Goal: Task Accomplishment & Management: Manage account settings

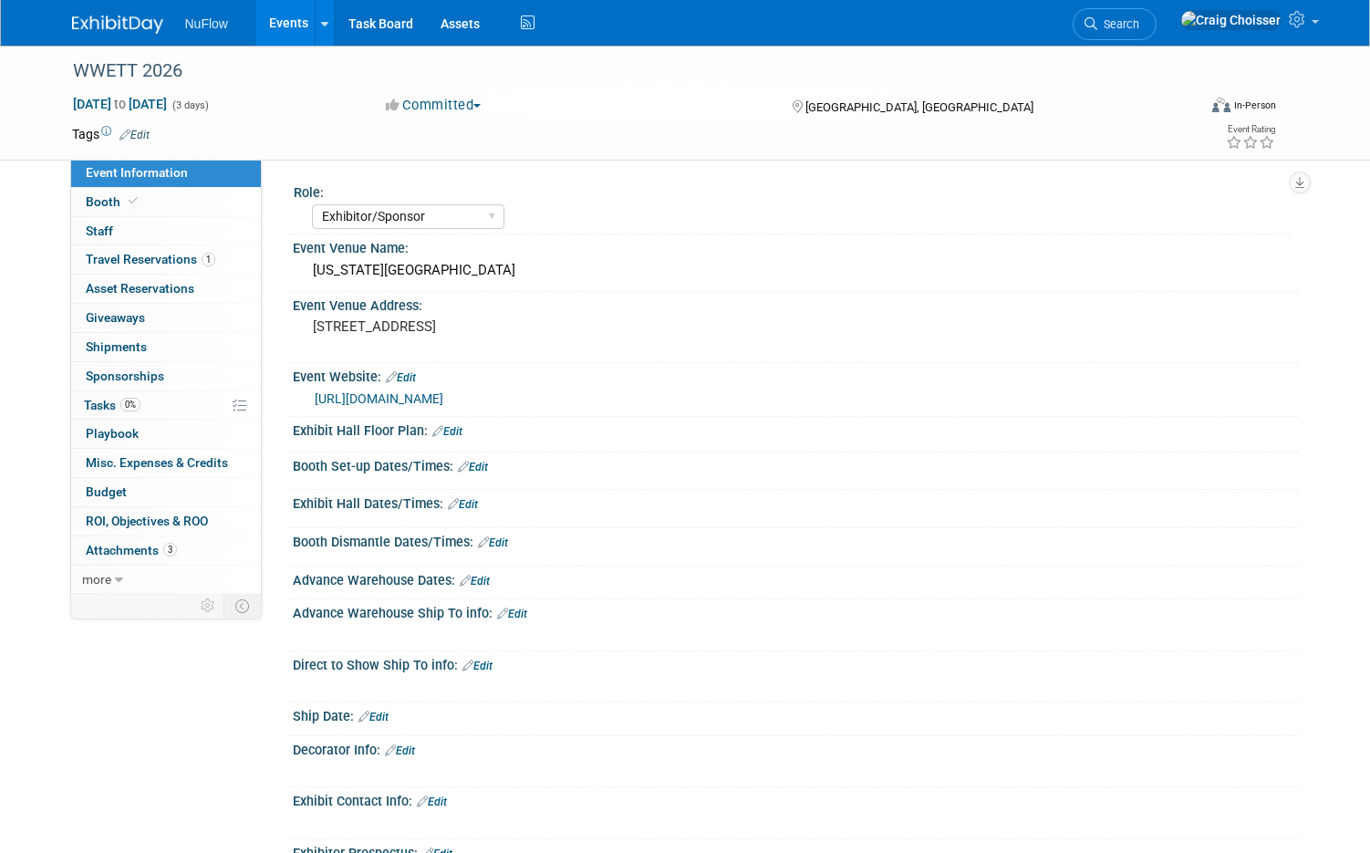
select select "Exhibitor/Sponsor"
click at [104, 403] on span "Tasks 0%" at bounding box center [112, 405] width 57 height 15
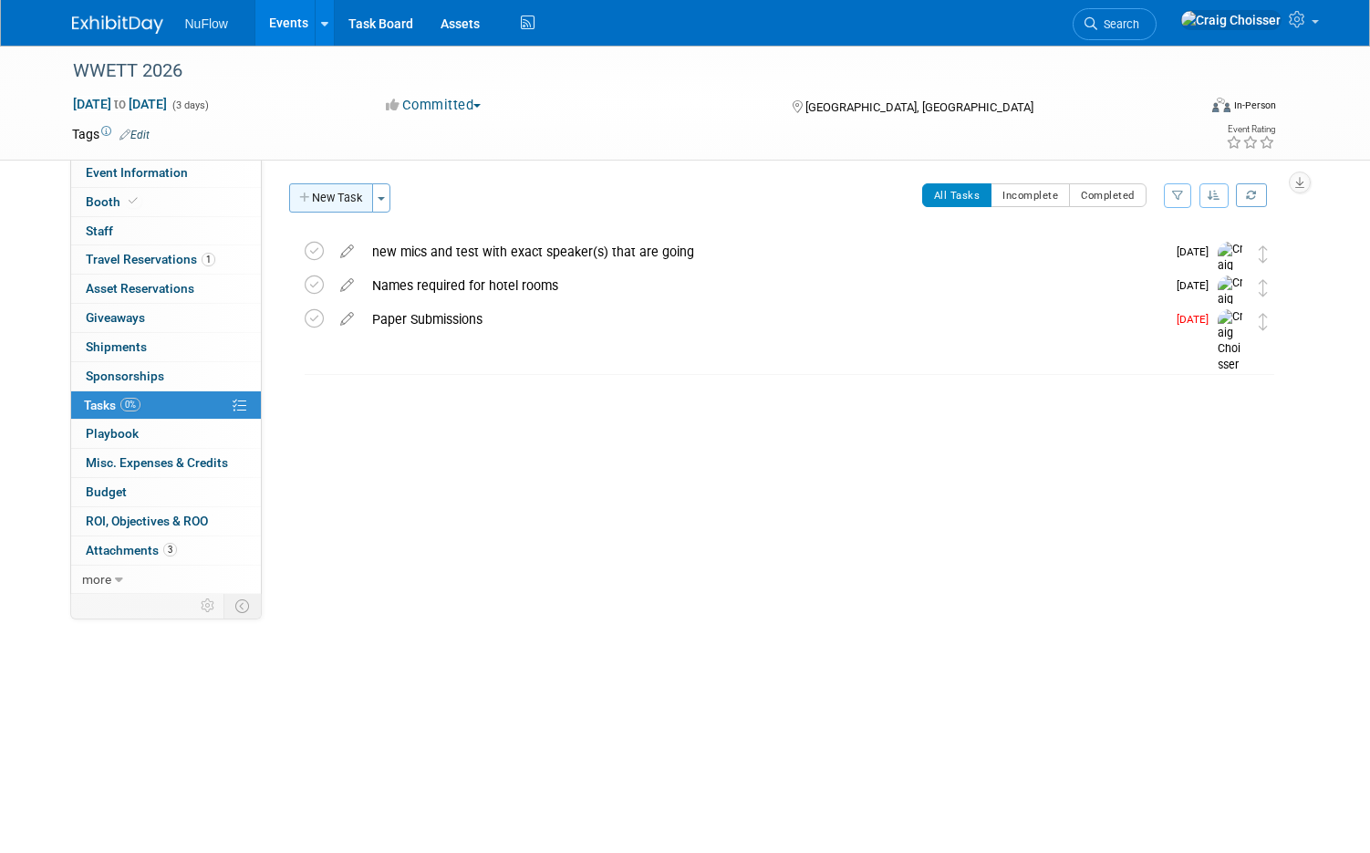
click at [338, 205] on button "New Task" at bounding box center [331, 197] width 84 height 29
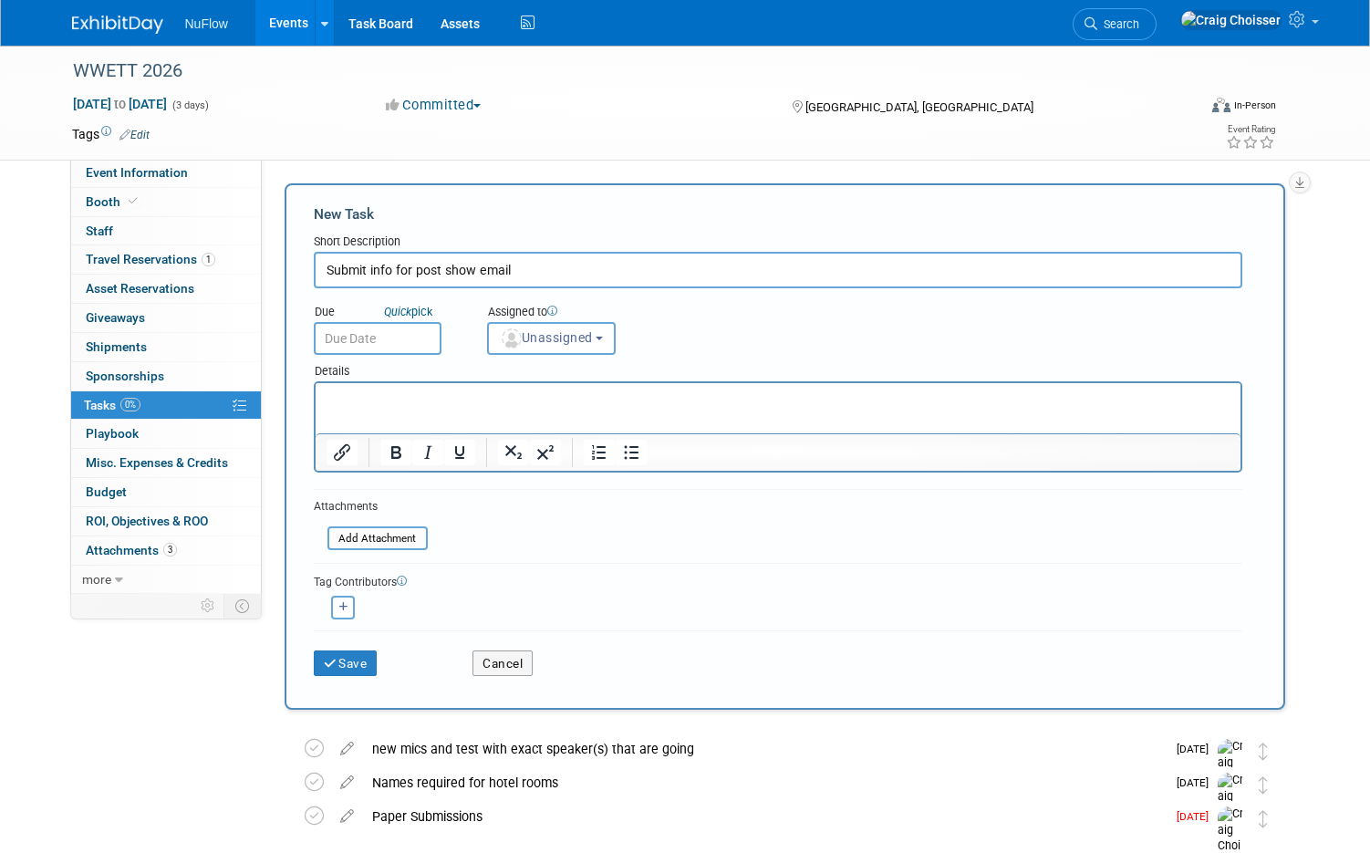
type input "Submit info for post show email"
click at [381, 334] on input "text" at bounding box center [378, 338] width 128 height 33
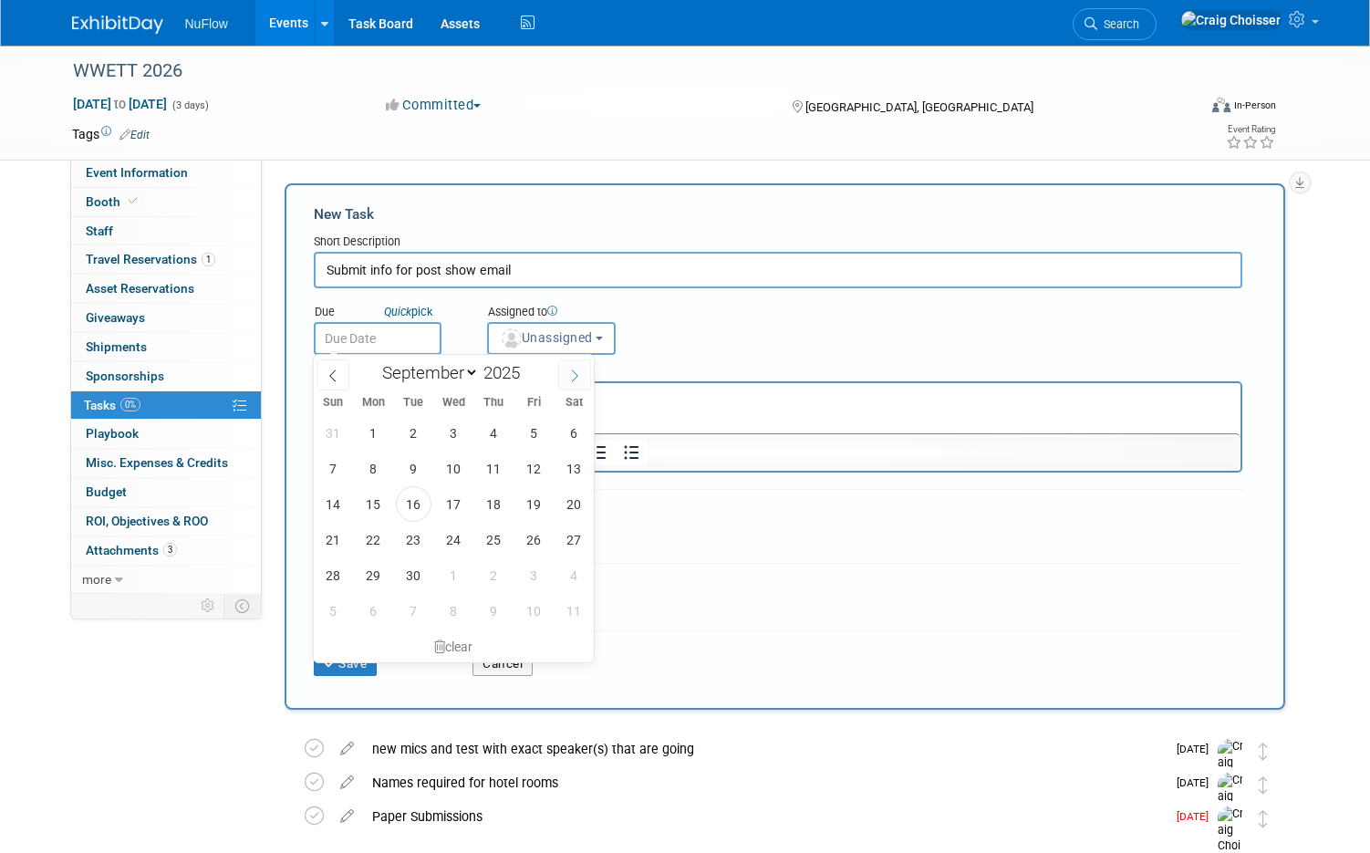
click at [574, 379] on icon at bounding box center [574, 375] width 13 height 13
select select "11"
click at [574, 379] on icon at bounding box center [574, 375] width 13 height 13
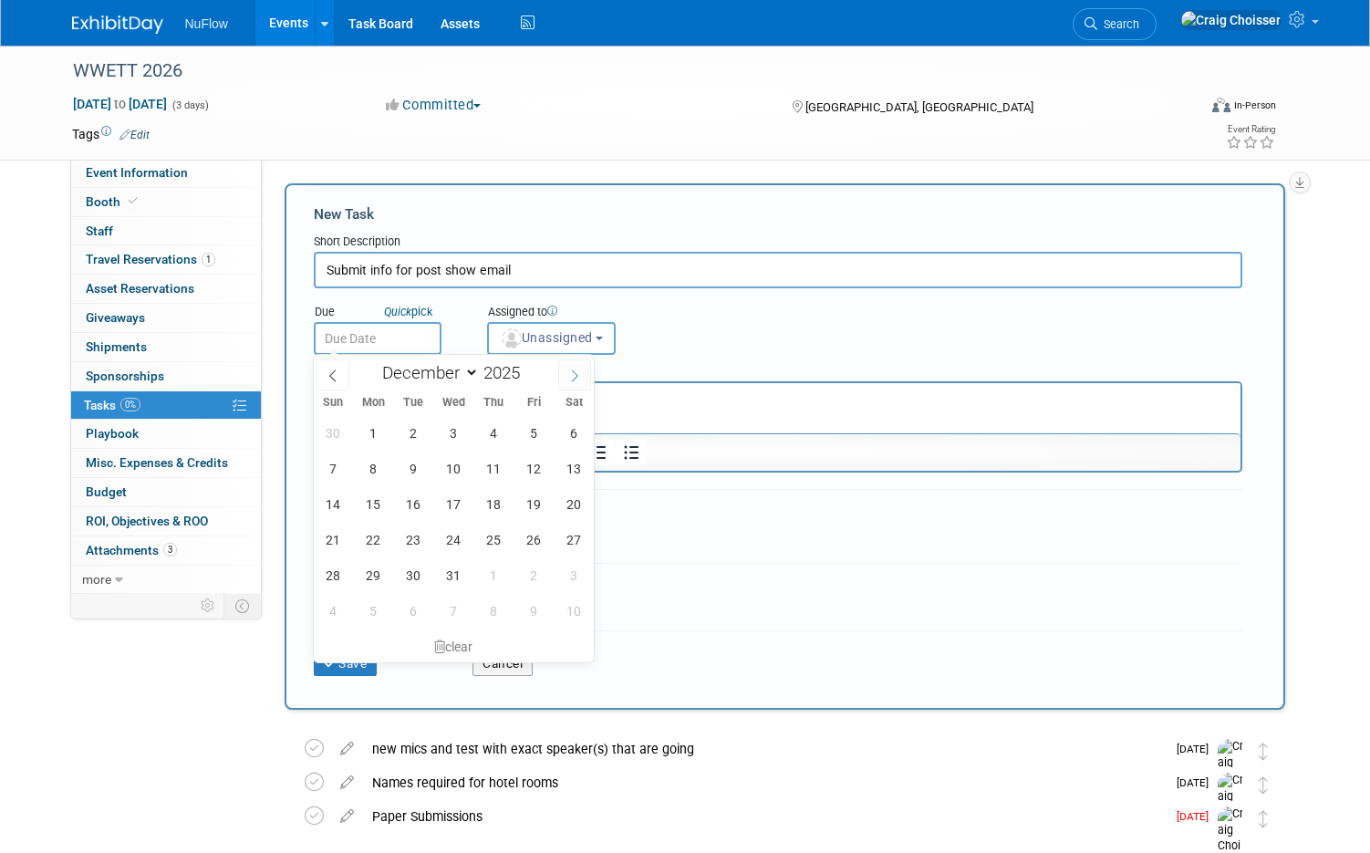
type input "2026"
click at [574, 379] on icon at bounding box center [574, 375] width 13 height 13
select select "1"
click at [459, 473] on span "11" at bounding box center [454, 469] width 36 height 36
type input "[DATE]"
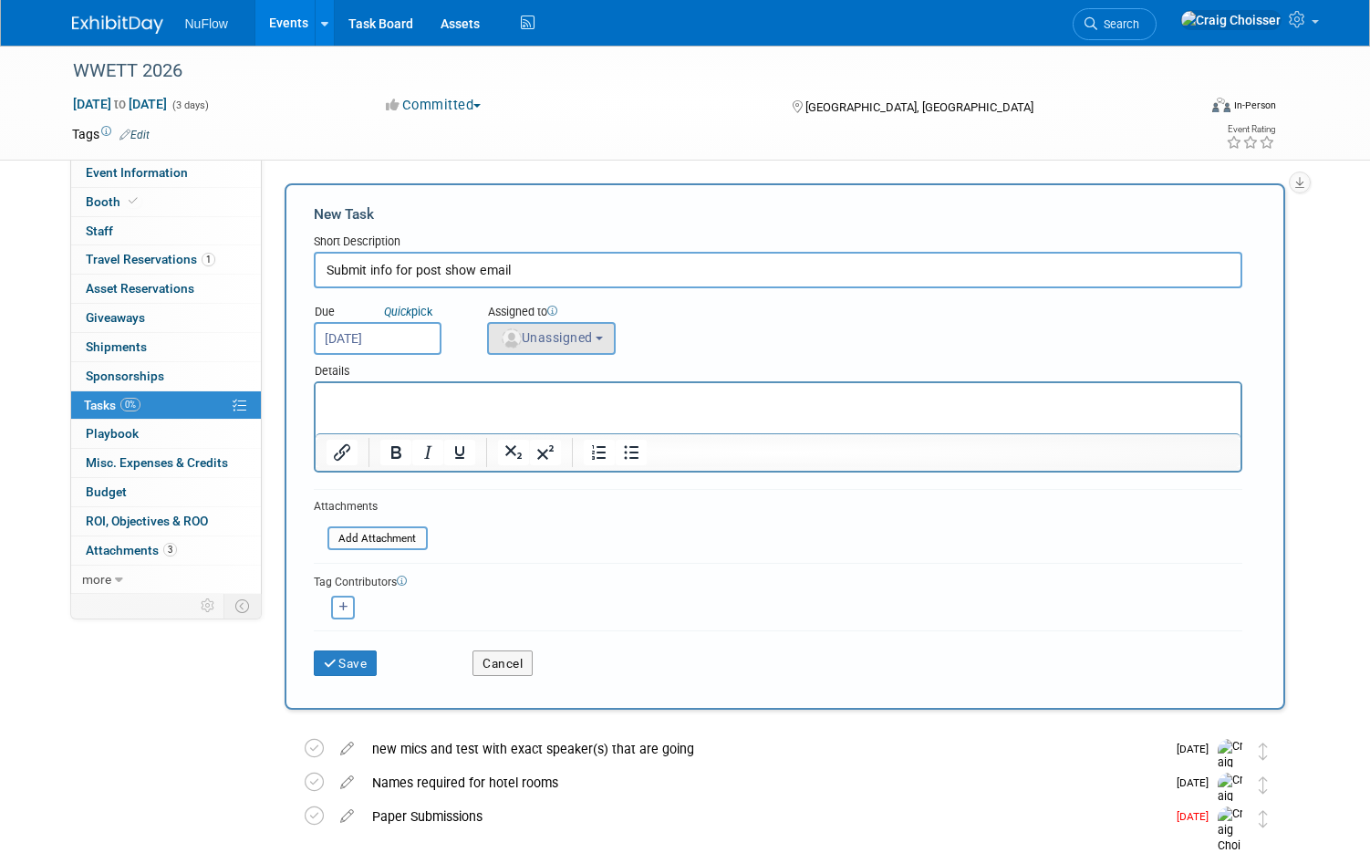
click at [572, 341] on span "Unassigned" at bounding box center [546, 337] width 93 height 15
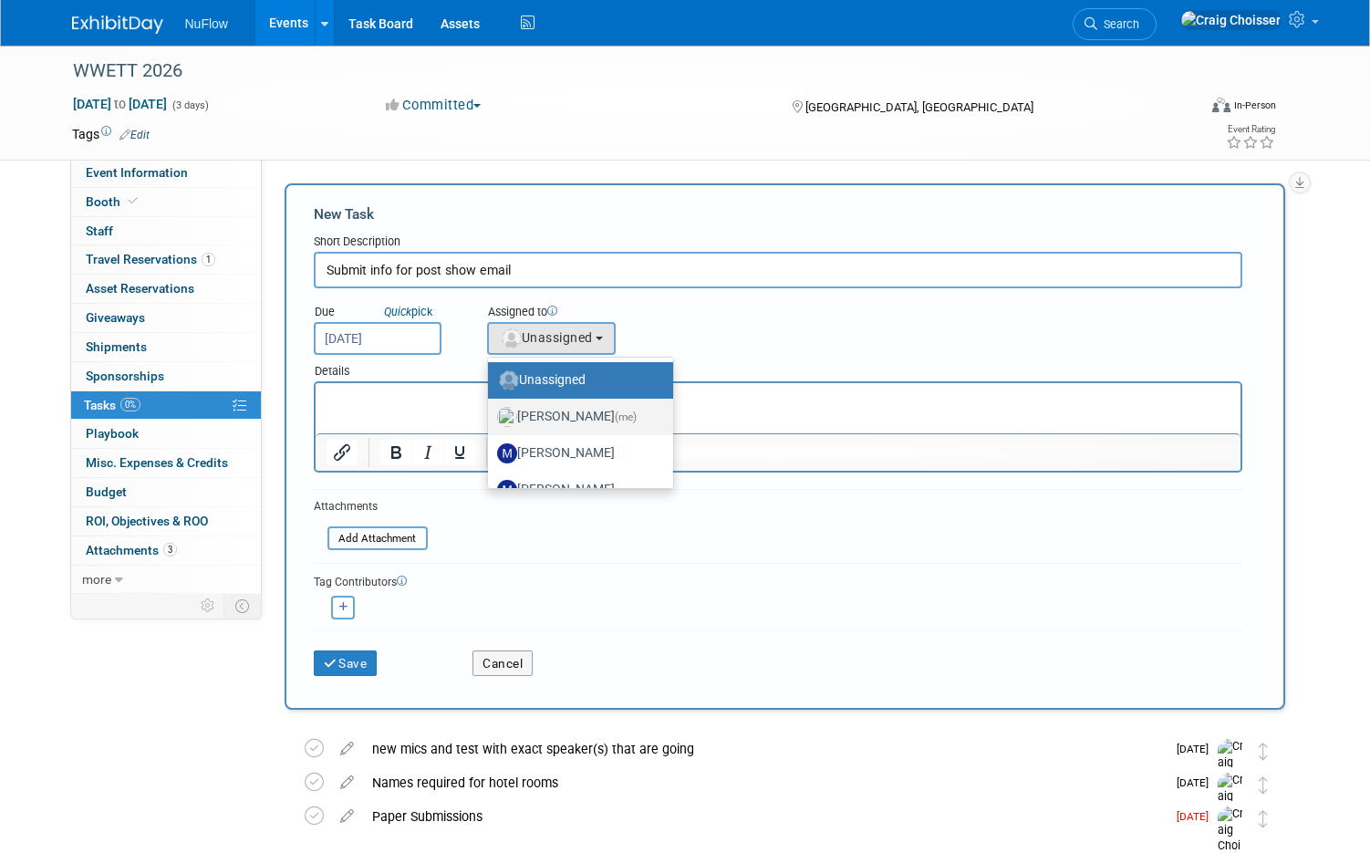
click at [570, 408] on label "[PERSON_NAME] (me)" at bounding box center [576, 416] width 158 height 29
click at [491, 409] on input "[PERSON_NAME] (me)" at bounding box center [485, 415] width 12 height 12
select select "b32fee0d-6bc2-4cb8-ad5e-8428182a5dd3"
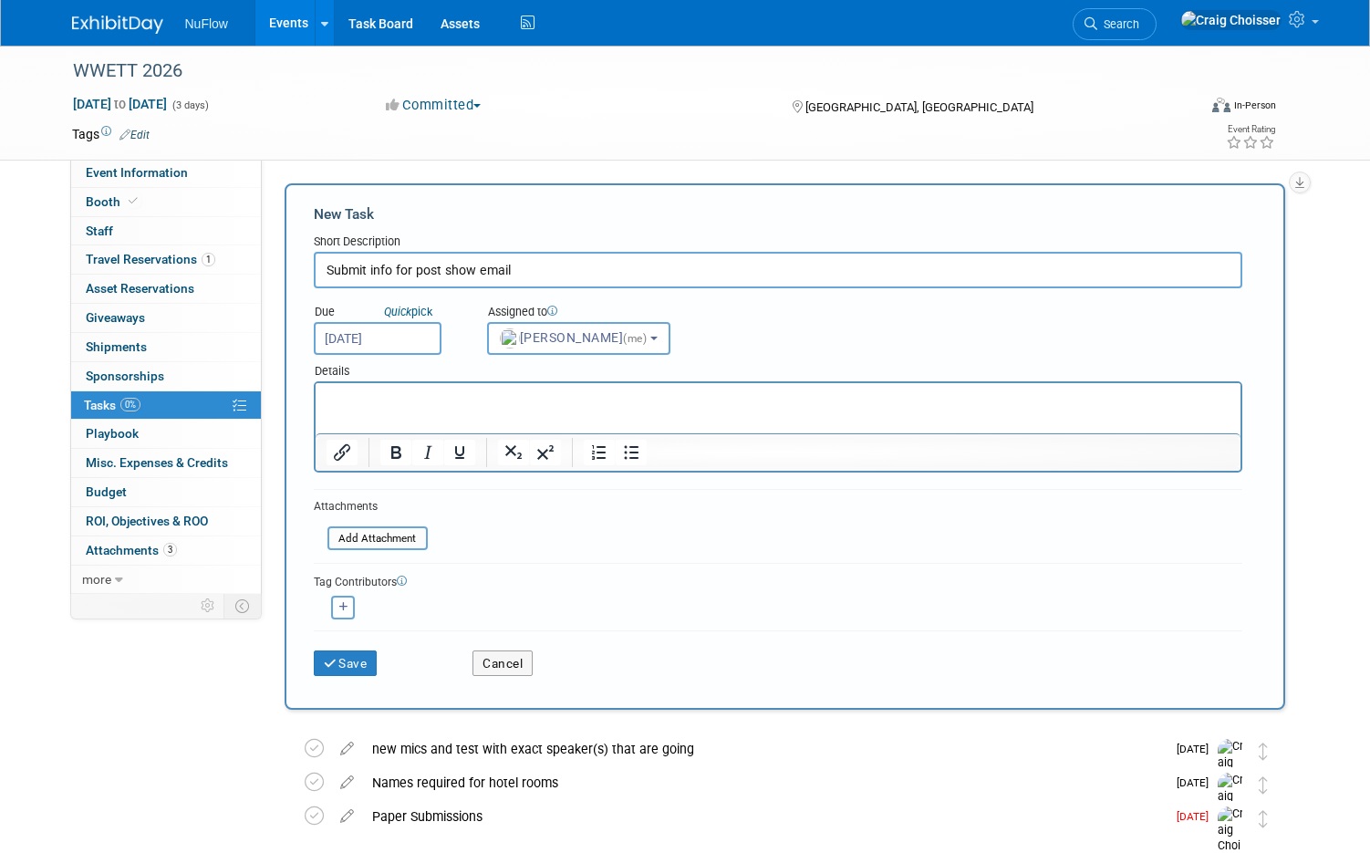
click at [439, 409] on html at bounding box center [777, 396] width 925 height 26
click at [394, 534] on input "file" at bounding box center [317, 538] width 217 height 21
click at [395, 533] on input "file" at bounding box center [317, 538] width 217 height 21
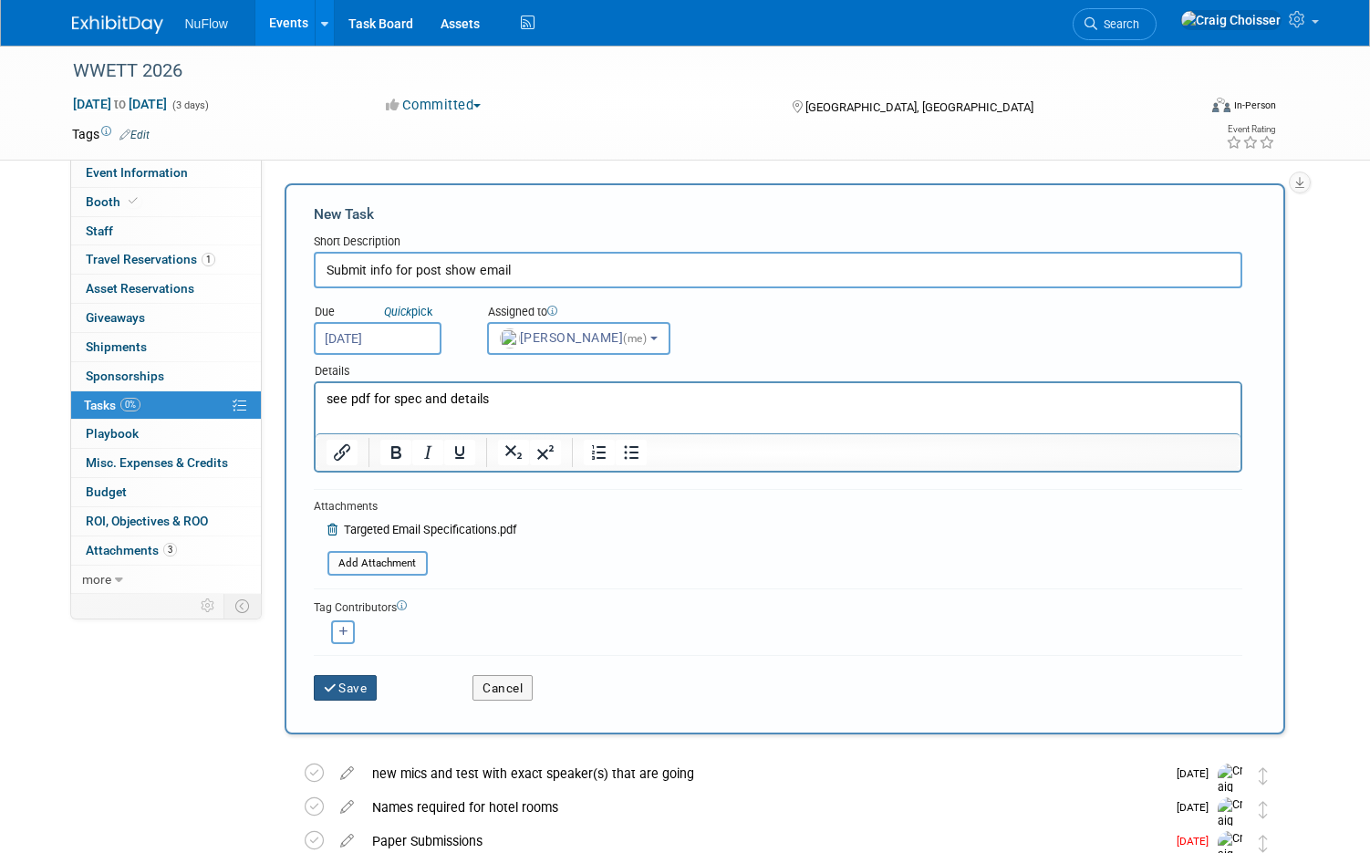
click at [359, 687] on button "Save" at bounding box center [346, 688] width 64 height 26
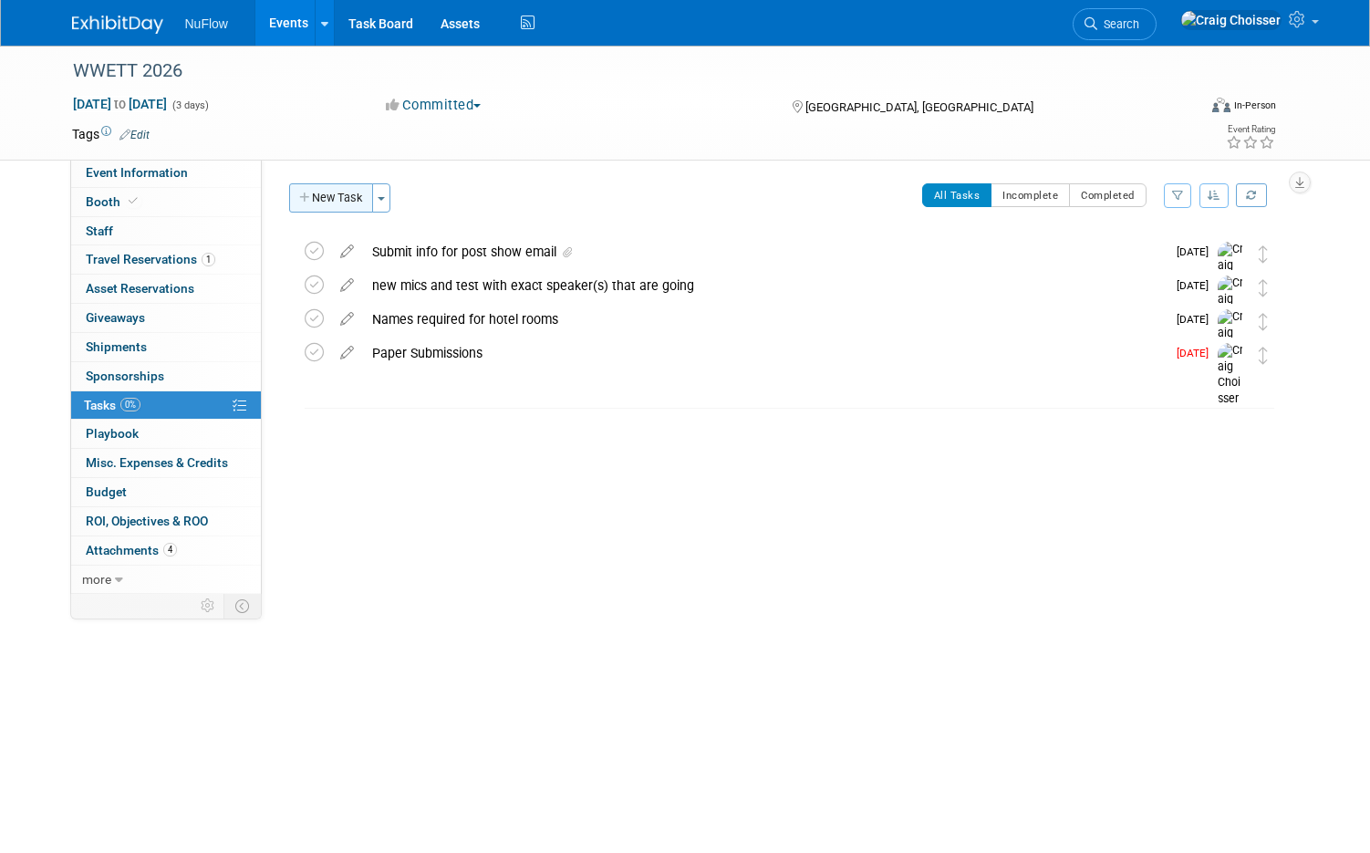
click at [331, 199] on button "New Task" at bounding box center [331, 197] width 84 height 29
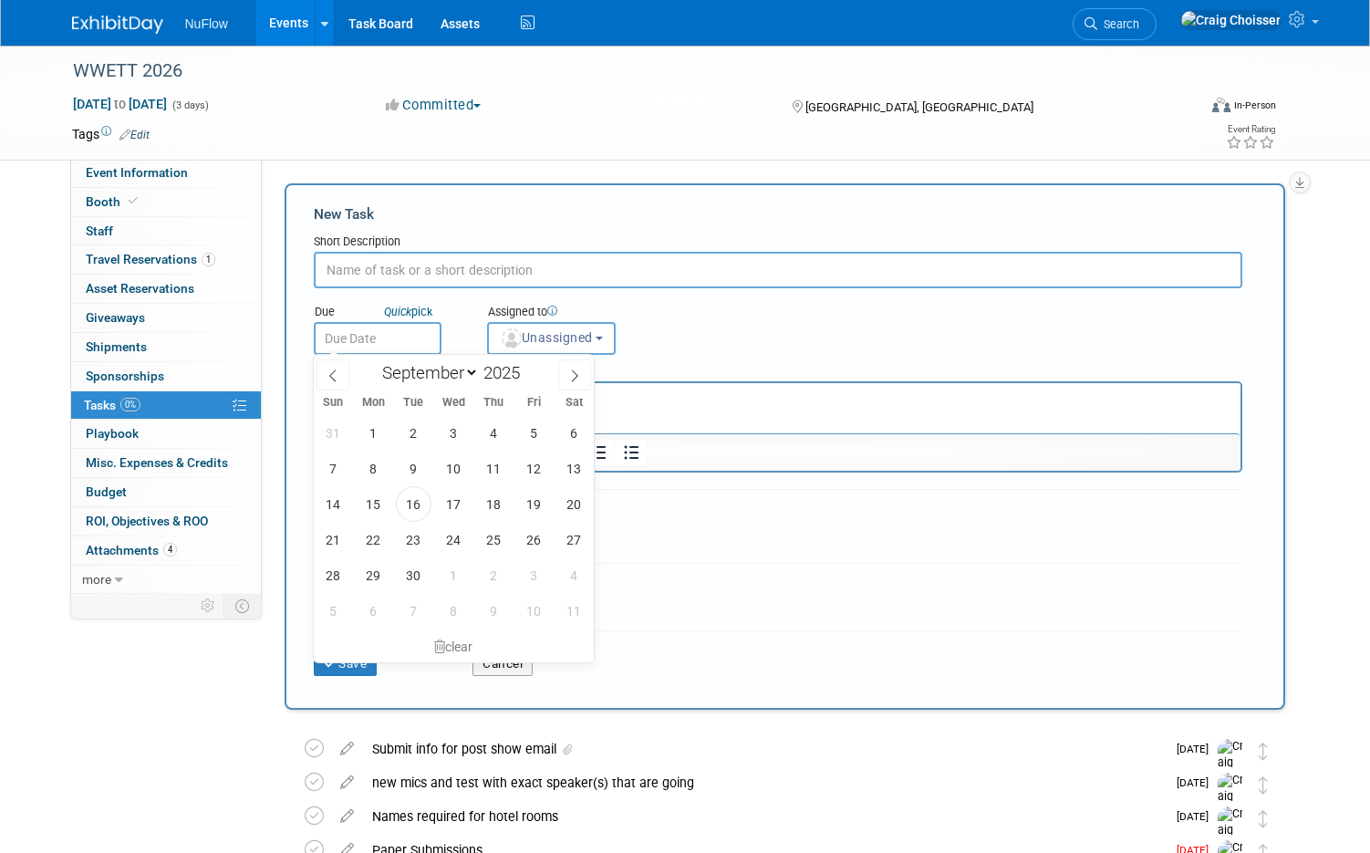
click at [397, 338] on input "text" at bounding box center [378, 338] width 128 height 33
click at [579, 381] on icon at bounding box center [574, 375] width 13 height 13
select select "11"
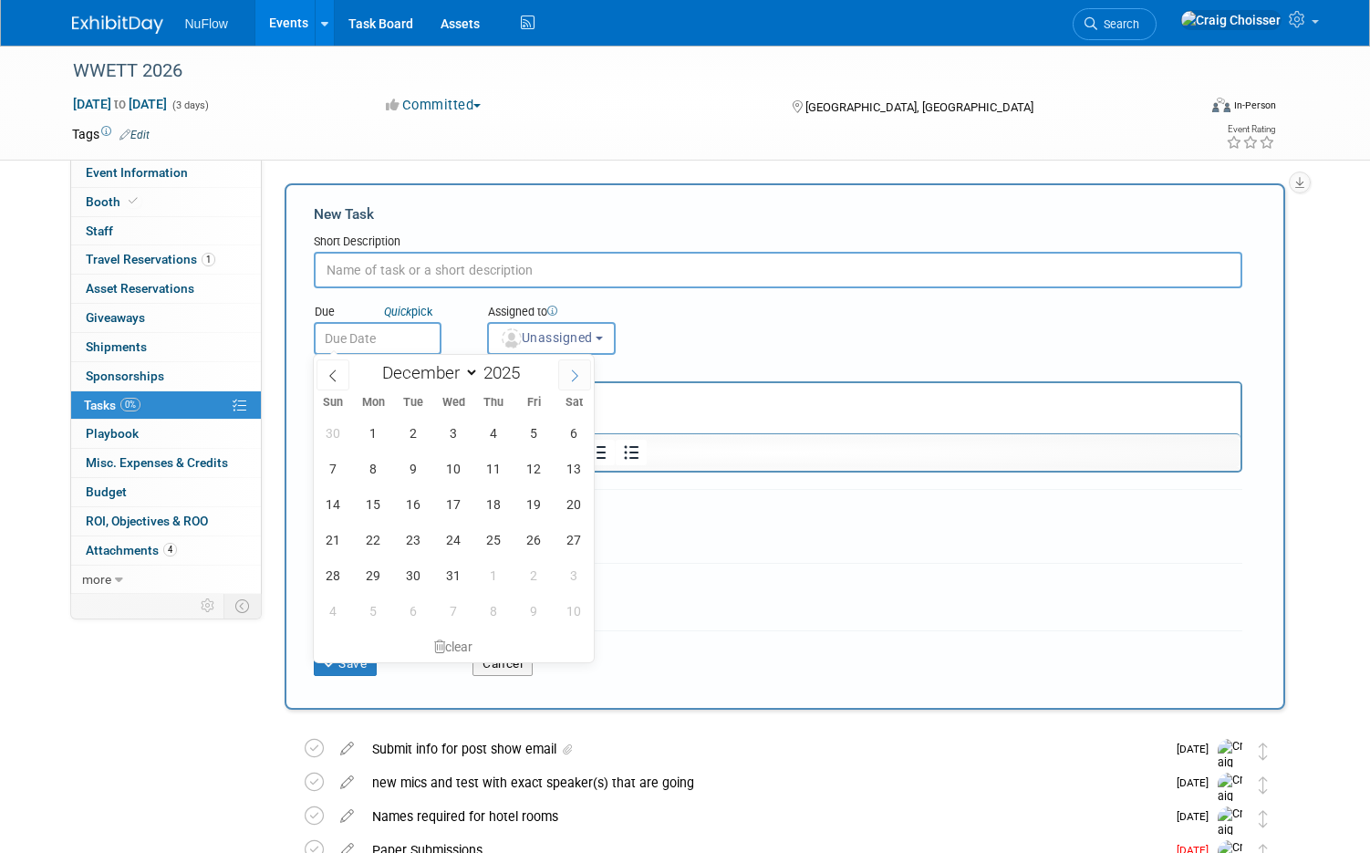
click at [579, 381] on icon at bounding box center [574, 375] width 13 height 13
type input "2026"
click at [579, 381] on icon at bounding box center [574, 375] width 13 height 13
select select "1"
click at [207, 705] on div "Event Information Event Info Booth Booth 0 Staff 0 Staff 1 Travel Reservations …" at bounding box center [685, 495] width 1254 height 898
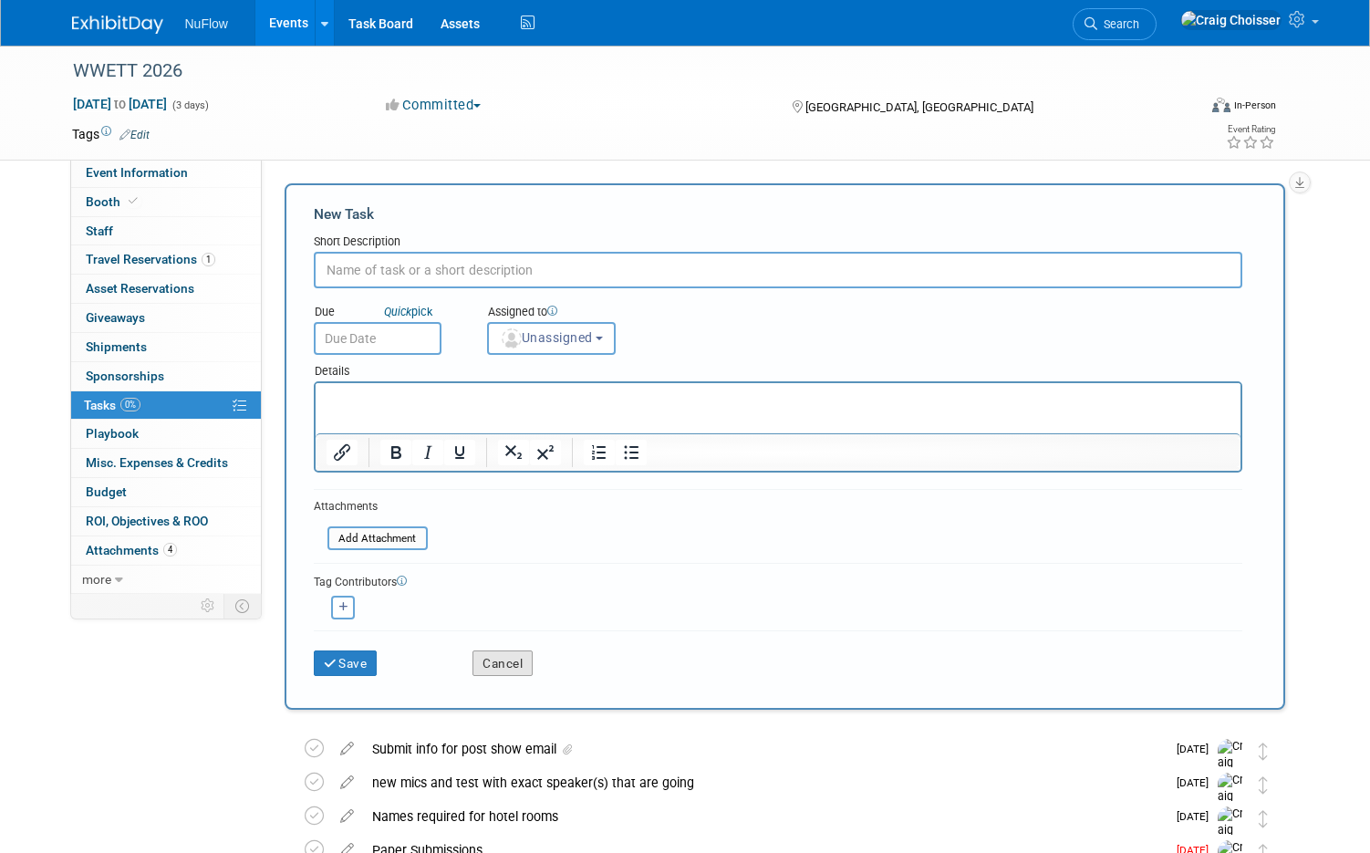
click at [504, 654] on button "Cancel" at bounding box center [503, 663] width 60 height 26
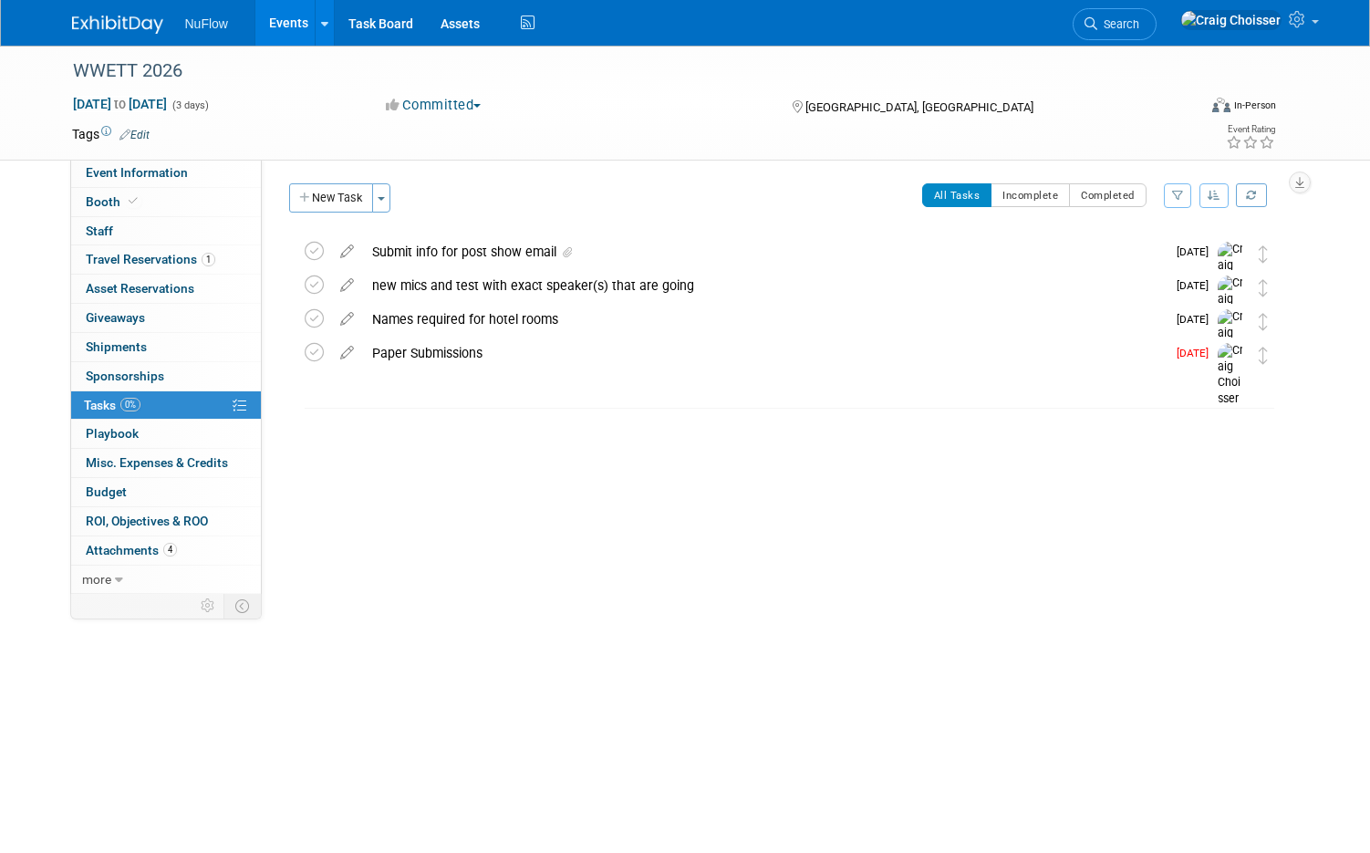
click at [439, 246] on div "Submit info for post show email" at bounding box center [764, 251] width 803 height 31
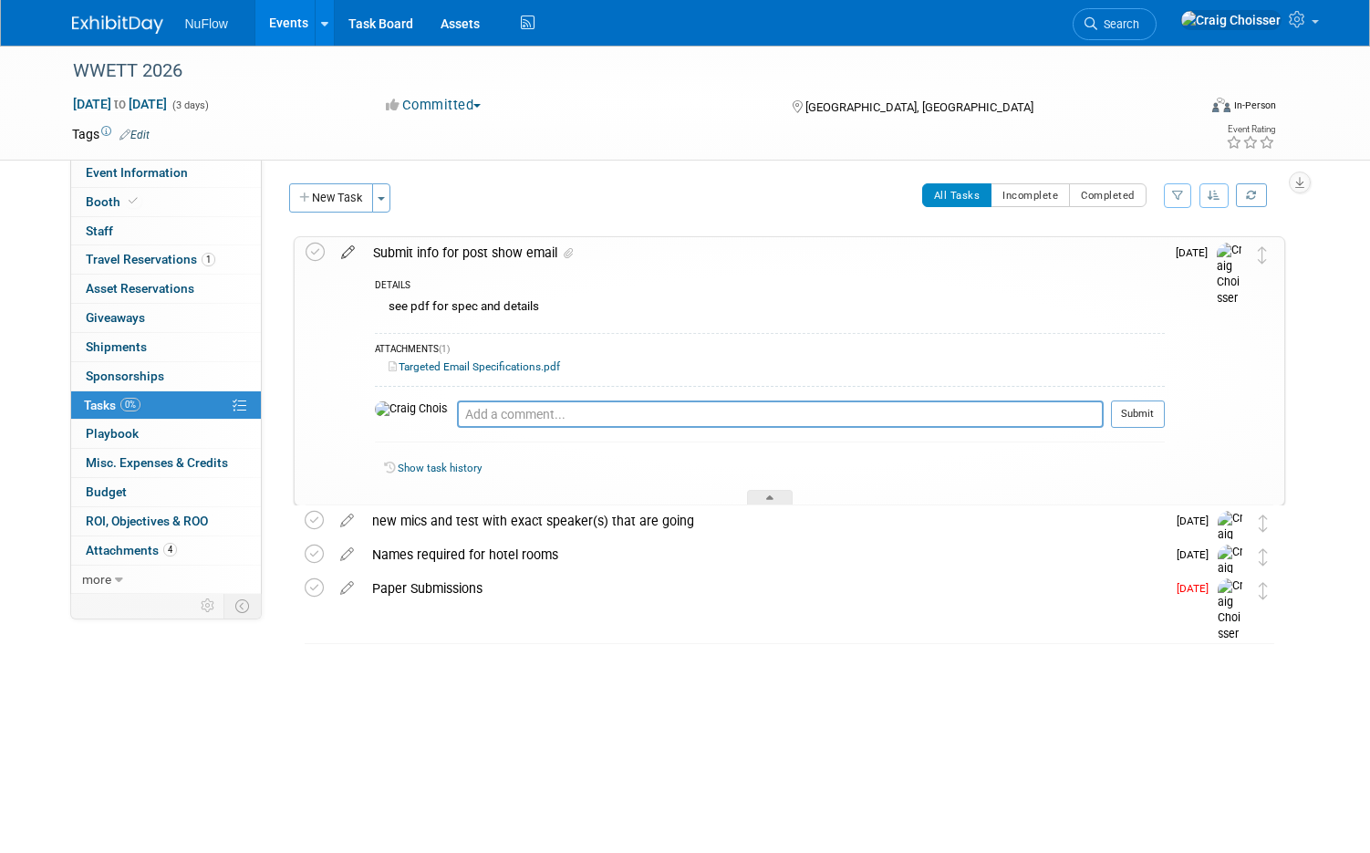
click at [350, 251] on icon at bounding box center [348, 248] width 32 height 23
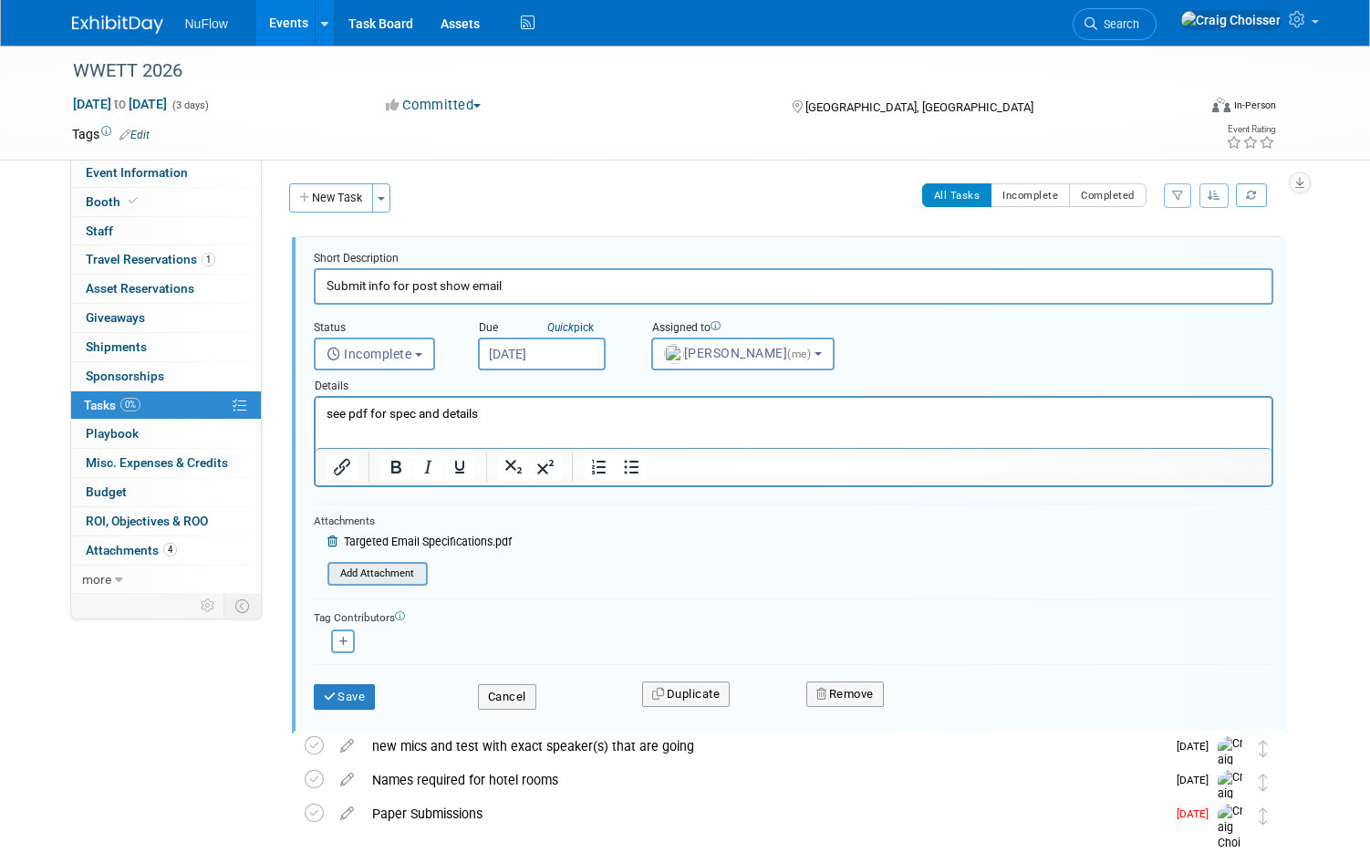
click at [387, 567] on input "file" at bounding box center [333, 574] width 186 height 20
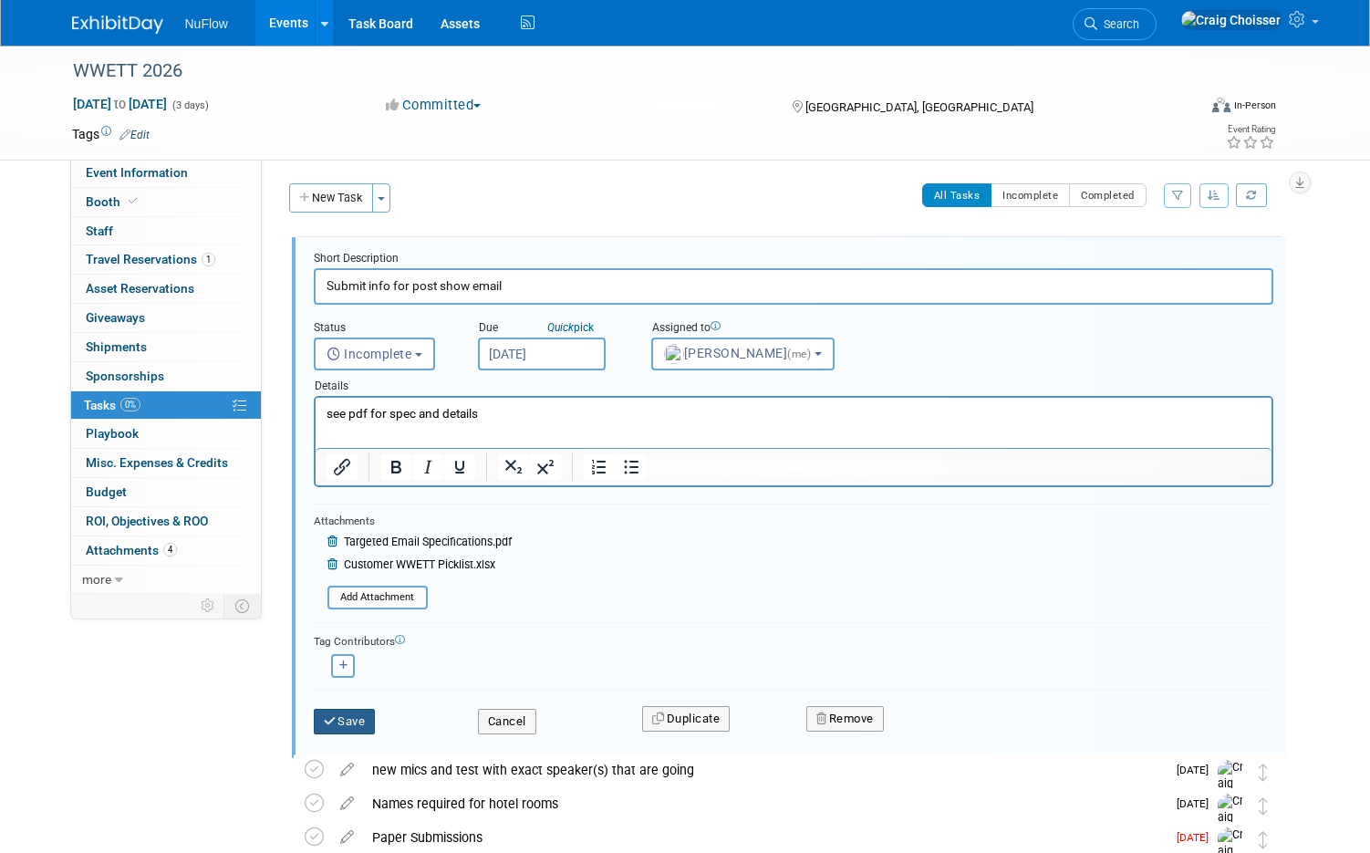
click at [330, 721] on icon "submit" at bounding box center [331, 721] width 15 height 12
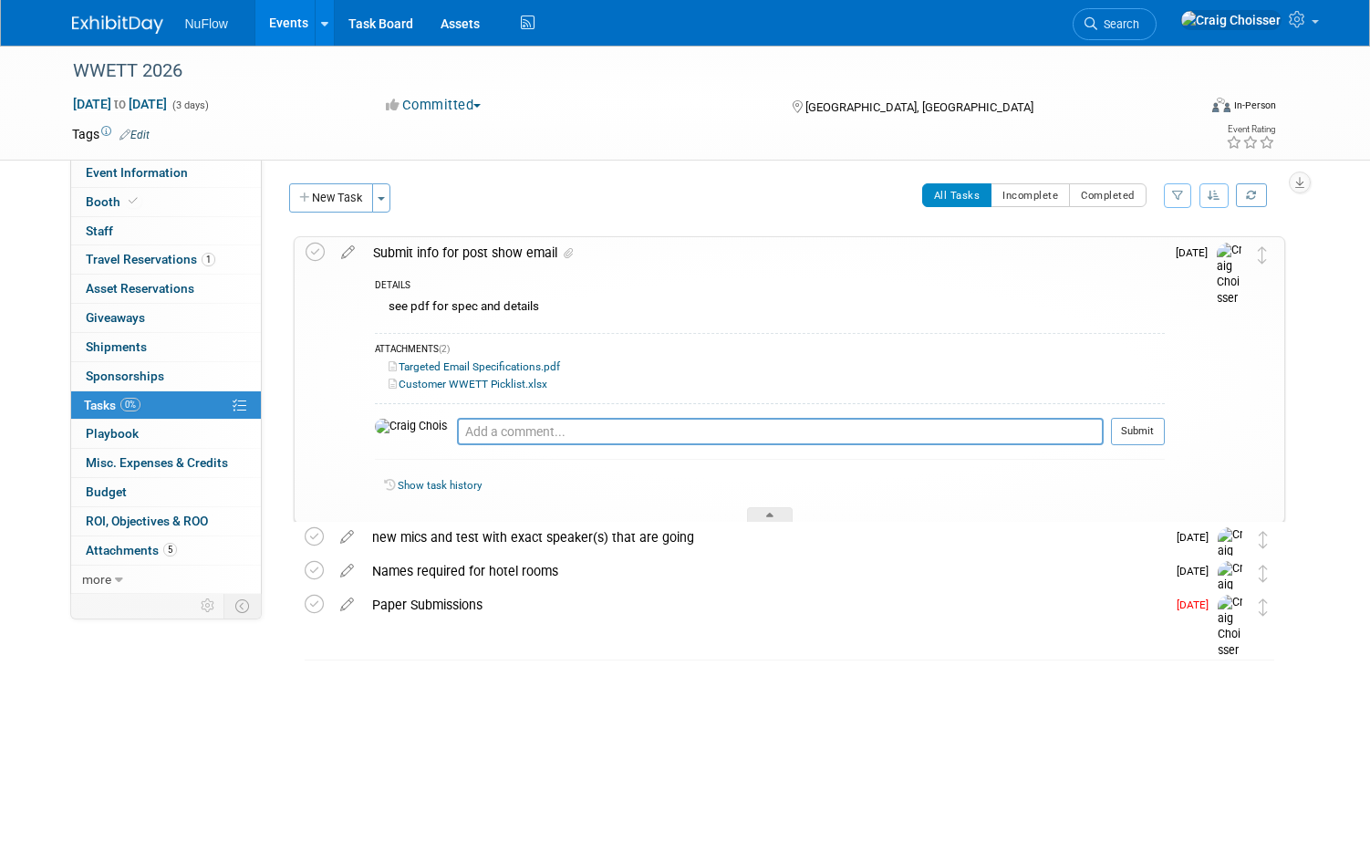
click at [274, 681] on div "Event Information Event Info Booth Booth 0 Staff 0 Staff 1 Travel Reservations …" at bounding box center [685, 372] width 1254 height 652
click at [766, 513] on icon at bounding box center [769, 518] width 7 height 11
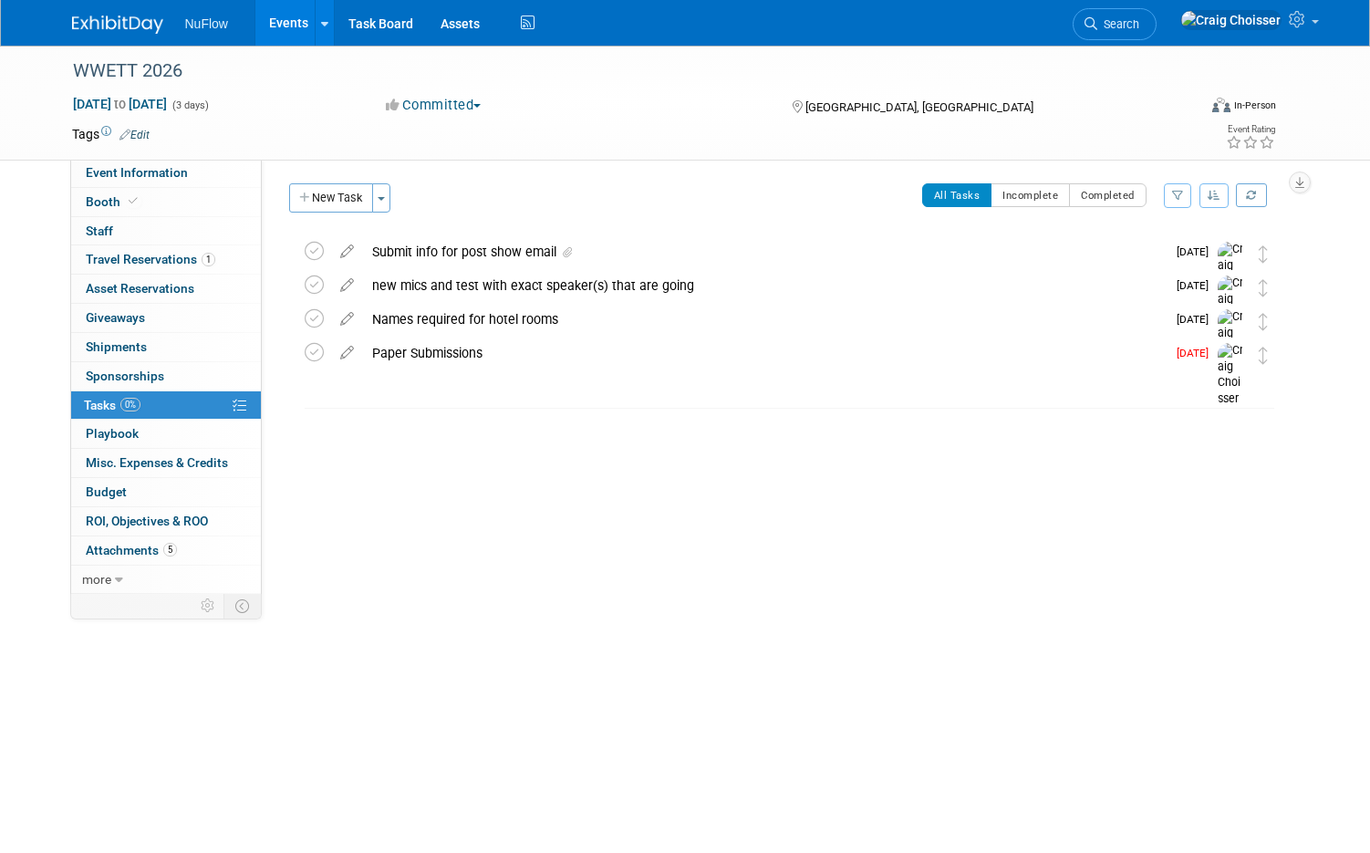
click at [446, 253] on div "Submit info for post show email" at bounding box center [764, 251] width 803 height 31
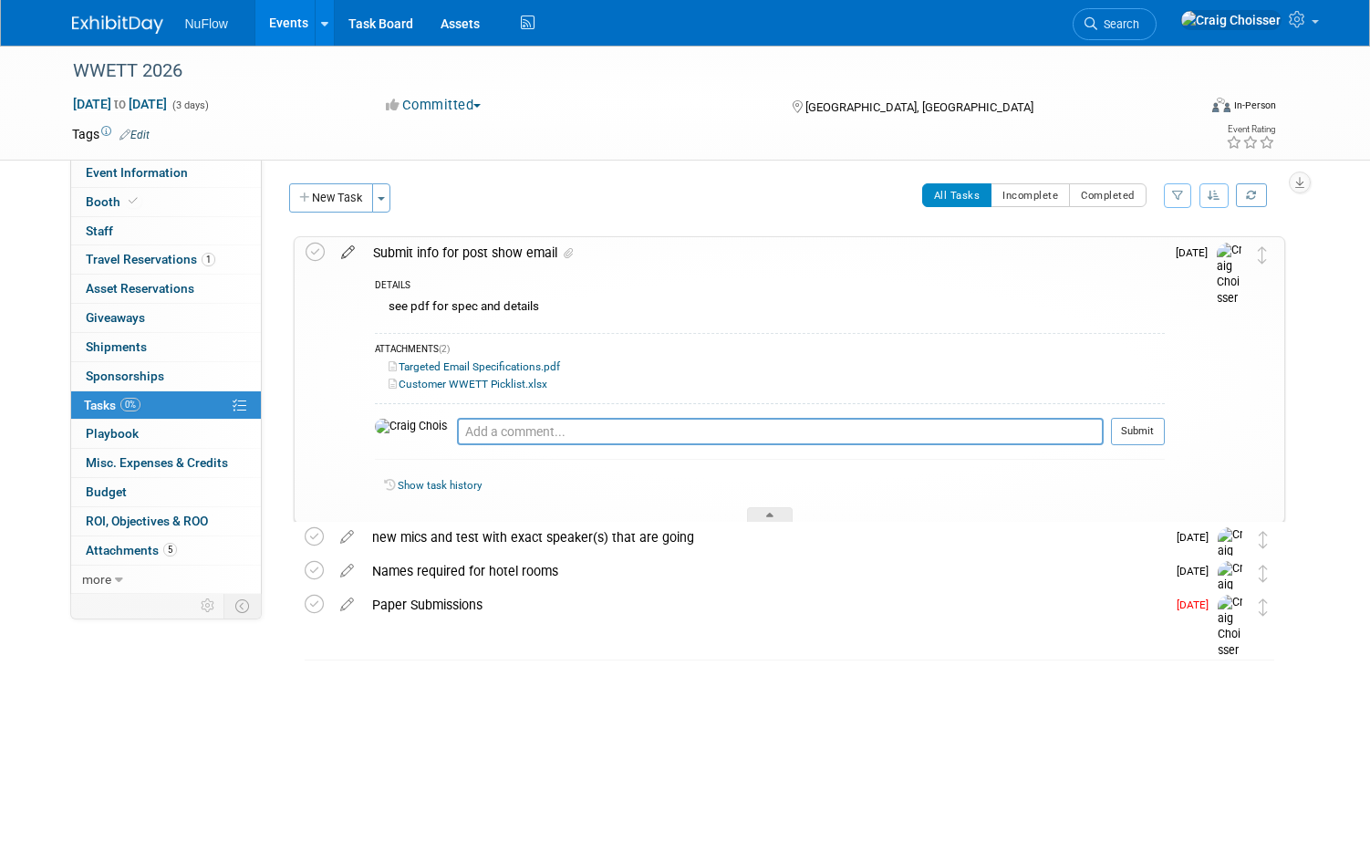
click at [342, 251] on icon at bounding box center [348, 248] width 32 height 23
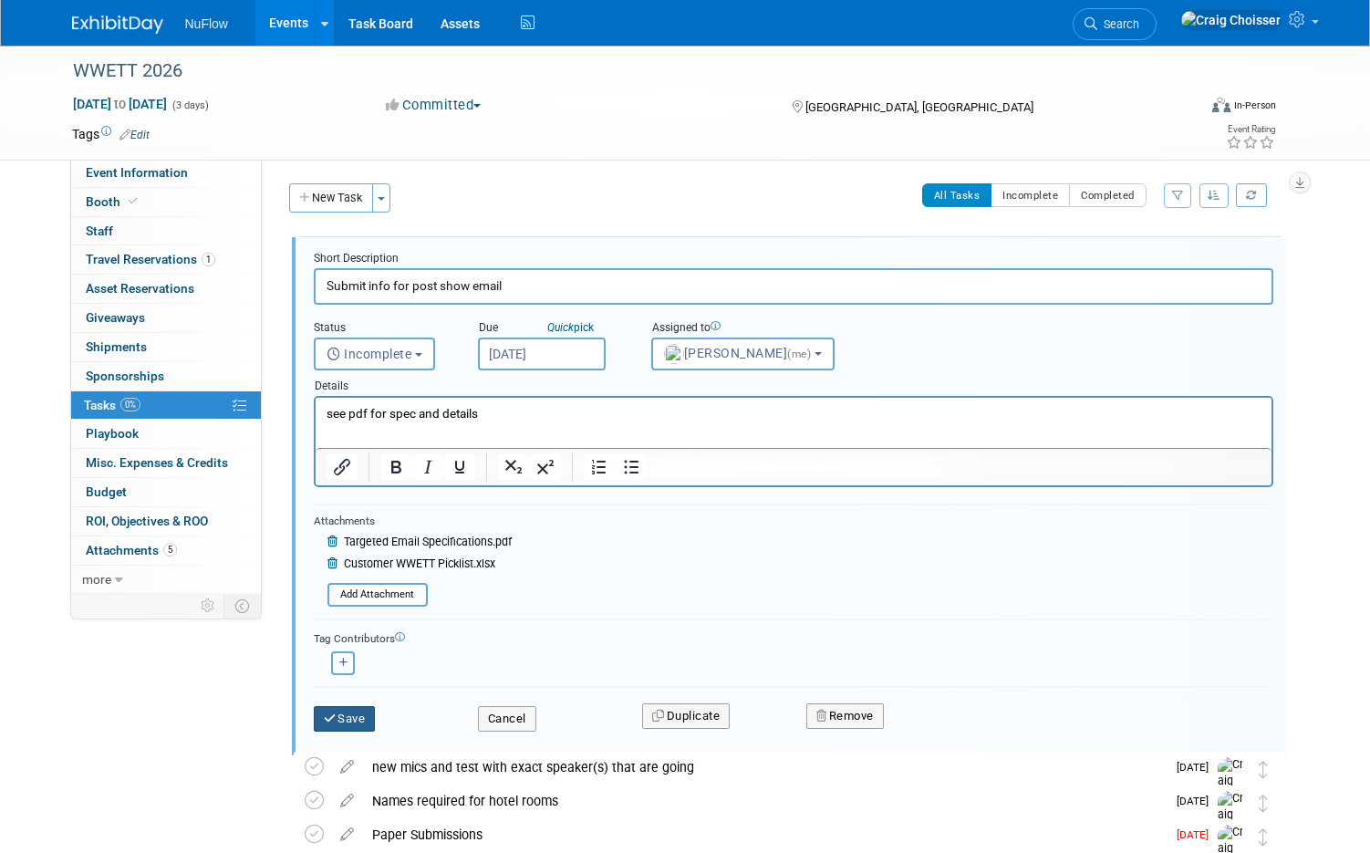
click at [349, 713] on button "Save" at bounding box center [345, 719] width 62 height 26
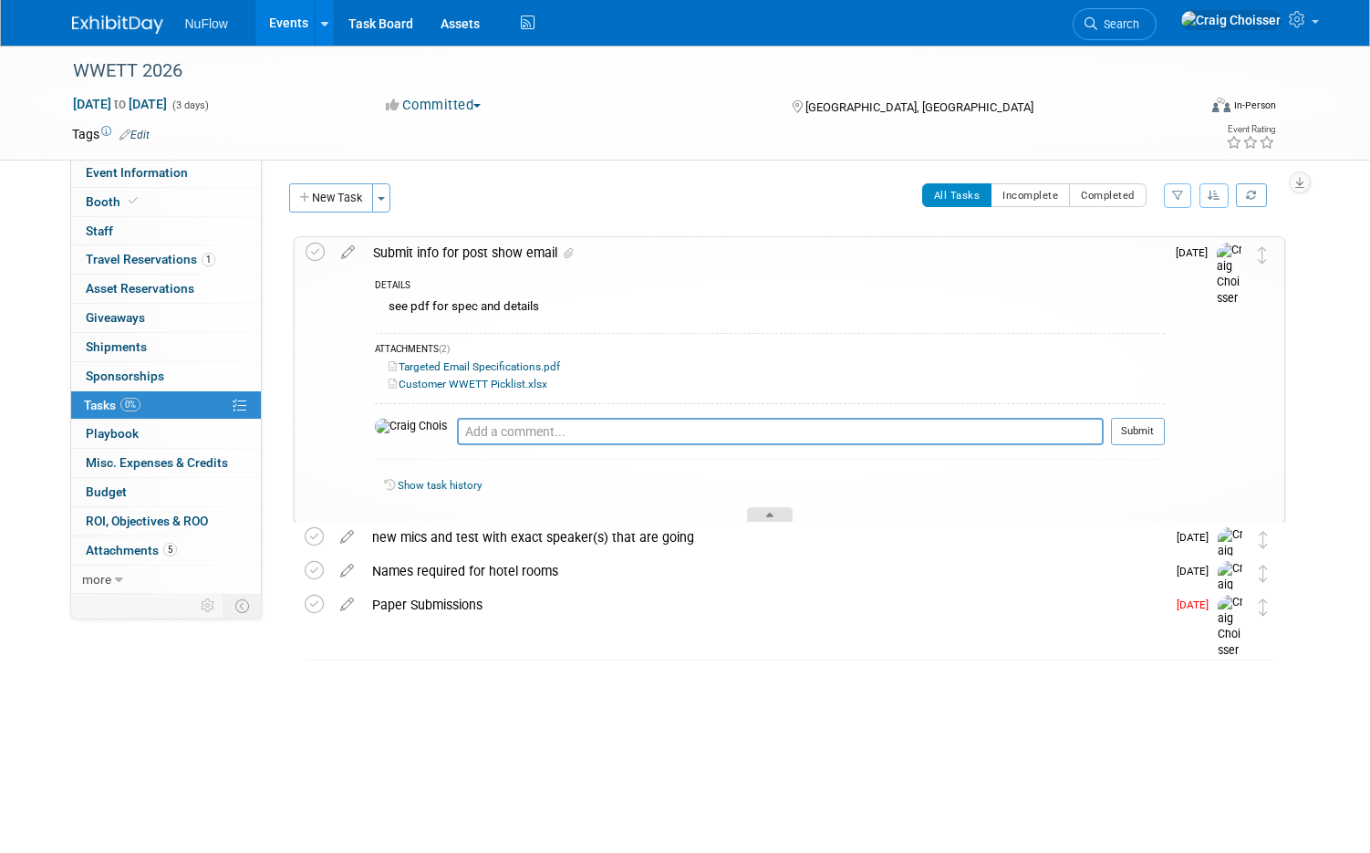
click at [766, 513] on icon at bounding box center [769, 518] width 7 height 11
